Goal: Navigation & Orientation: Go to known website

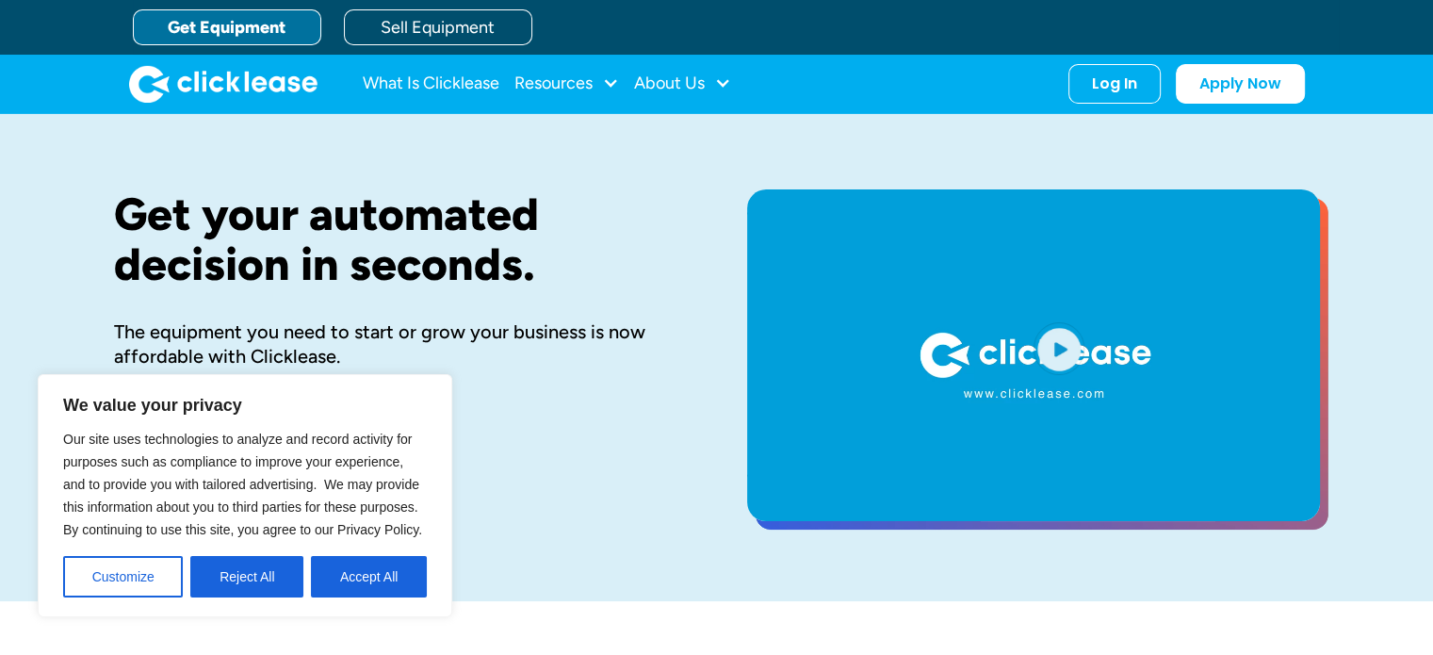
click at [249, 18] on link "Get Equipment" at bounding box center [227, 27] width 188 height 36
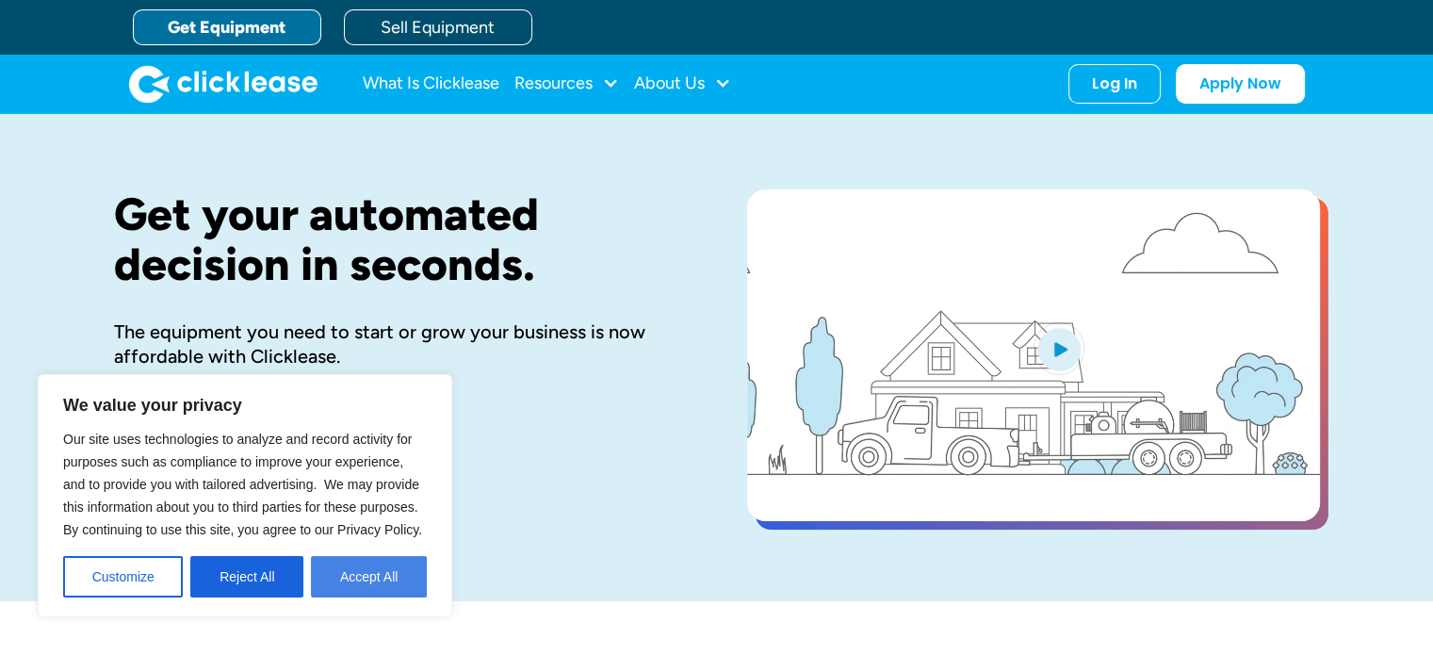
click at [358, 574] on button "Accept All" at bounding box center [369, 576] width 116 height 41
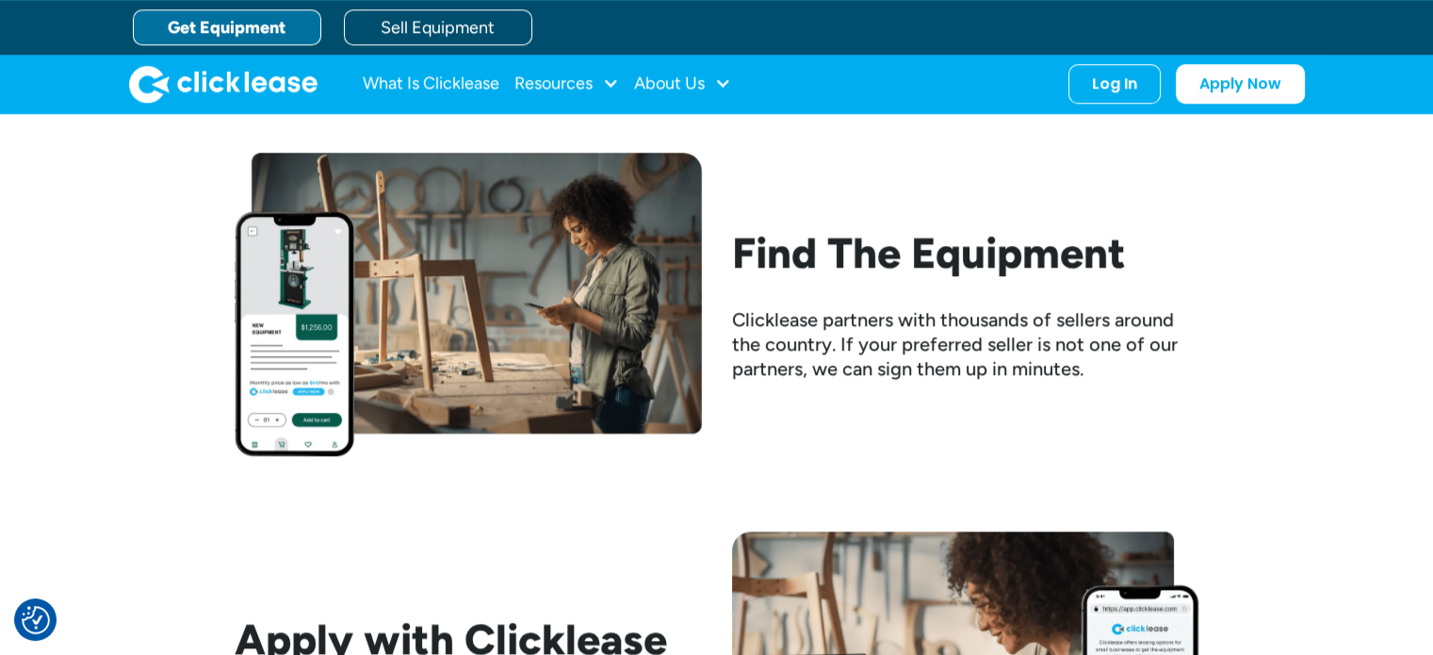
scroll to position [1759, 0]
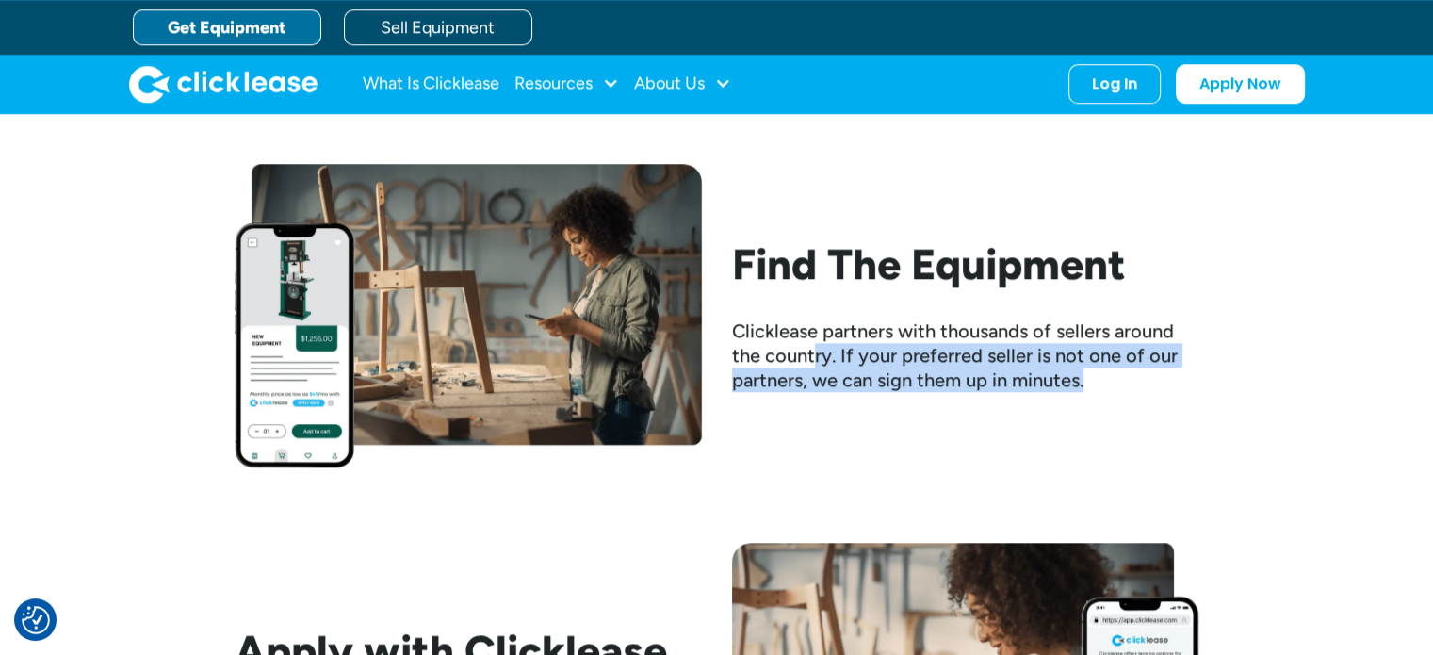
drag, startPoint x: 815, startPoint y: 363, endPoint x: 1148, endPoint y: 373, distance: 332.8
click at [1148, 373] on div "Clicklease partners with thousands of sellers around the country. If your prefe…" at bounding box center [965, 356] width 467 height 74
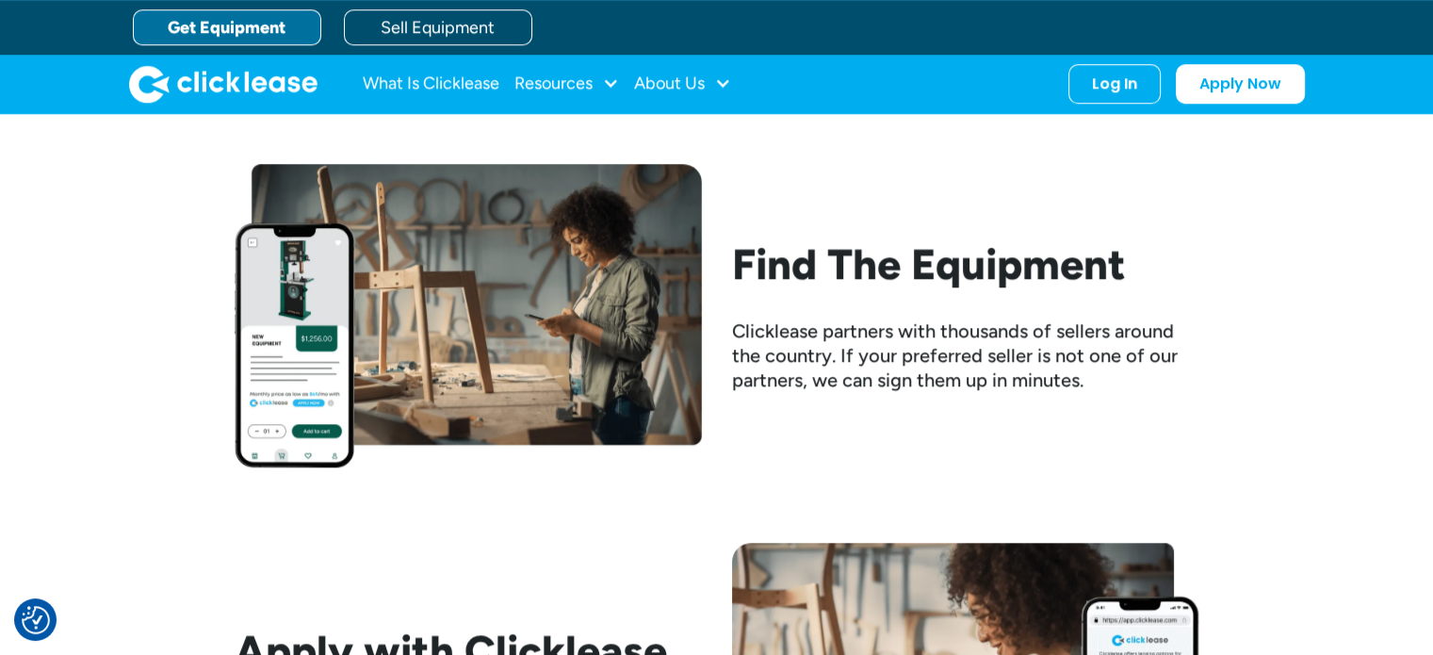
drag, startPoint x: 1147, startPoint y: 370, endPoint x: 1052, endPoint y: 272, distance: 136.6
click at [1052, 272] on h2 "Find The Equipment" at bounding box center [965, 263] width 467 height 49
